Goal: Task Accomplishment & Management: Use online tool/utility

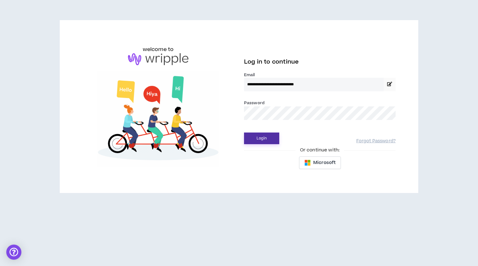
click at [268, 139] on button "Login" at bounding box center [261, 138] width 35 height 12
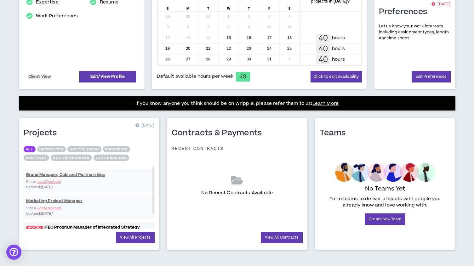
scroll to position [159, 0]
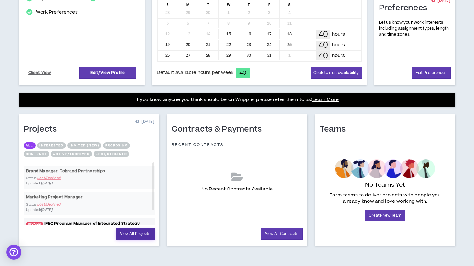
click at [126, 237] on link "View All Projects" at bounding box center [135, 234] width 39 height 12
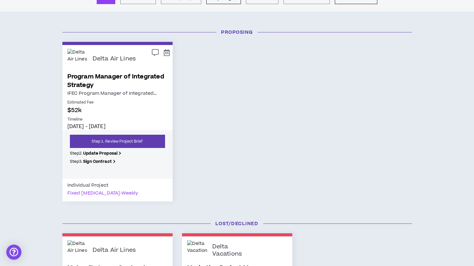
scroll to position [58, 0]
click at [125, 75] on link "Program Manager of Integrated Strategy" at bounding box center [117, 80] width 100 height 17
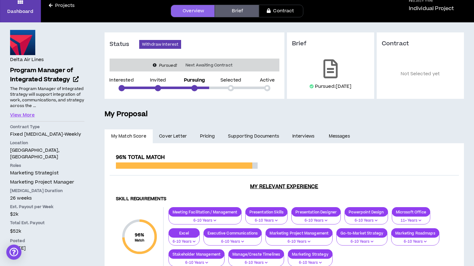
scroll to position [40, 0]
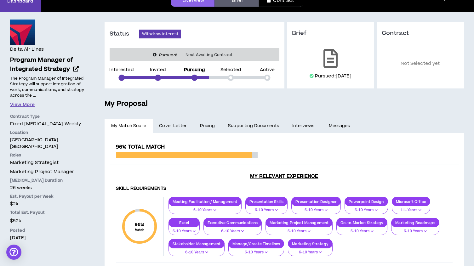
click at [27, 103] on button "View More" at bounding box center [22, 104] width 25 height 7
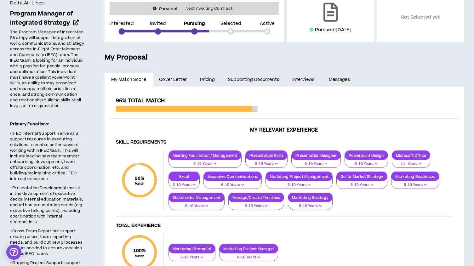
scroll to position [58, 0]
